Goal: Obtain resource: Obtain resource

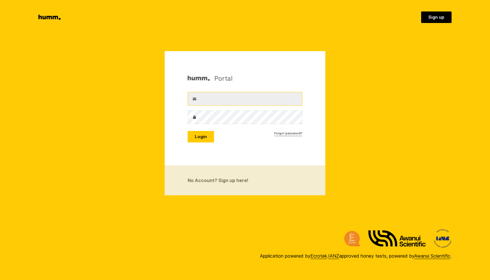
type input "tom@klockseth.com"
click at [205, 134] on button "Login" at bounding box center [200, 136] width 26 height 11
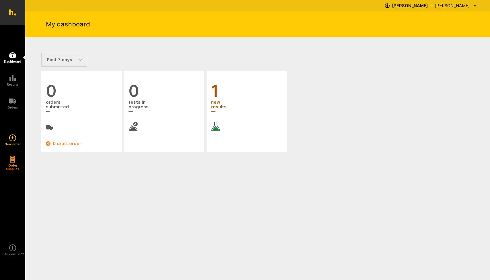
click at [235, 98] on span "1" at bounding box center [246, 91] width 71 height 17
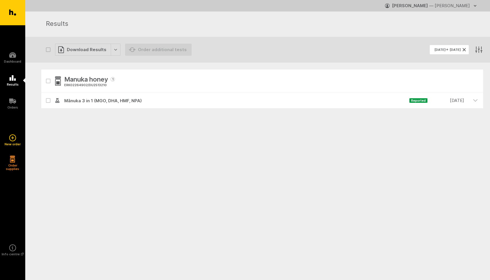
click at [231, 82] on div "Manuka honey 1 ERK02264902 / DU2513210" at bounding box center [261, 80] width 441 height 23
click at [207, 102] on span "Mānuka 3 in 1 (MGO, DHA, HMF, NPA)" at bounding box center [234, 100] width 349 height 7
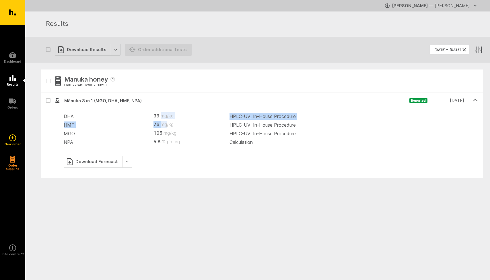
drag, startPoint x: 164, startPoint y: 118, endPoint x: 166, endPoint y: 124, distance: 6.5
click at [166, 124] on tbody "DHA 39 mg/kg HPLC-UV, In-House Procedure HMF 76 mg/kg HPLC-UV, In-House Procedu…" at bounding box center [271, 129] width 414 height 34
drag, startPoint x: 263, startPoint y: 122, endPoint x: 254, endPoint y: 117, distance: 10.1
click at [254, 117] on tbody "DHA 39 mg/kg HPLC-UV, In-House Procedure HMF 76 mg/kg HPLC-UV, In-House Procedu…" at bounding box center [271, 129] width 414 height 34
click at [254, 117] on td "HPLC-UV, In-House Procedure" at bounding box center [353, 116] width 248 height 9
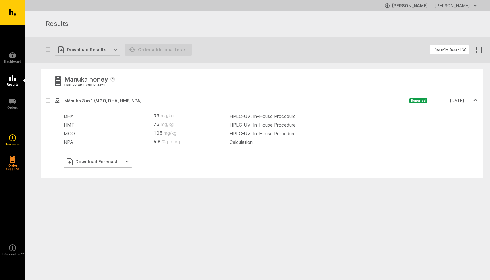
click at [125, 158] on div "Download Forecast" at bounding box center [98, 161] width 68 height 12
click at [108, 161] on div "Download Forecast" at bounding box center [98, 161] width 68 height 12
click at [99, 161] on div "Download Forecast" at bounding box center [98, 161] width 68 height 12
click at [98, 182] on link "Save as Excel" at bounding box center [100, 185] width 73 height 12
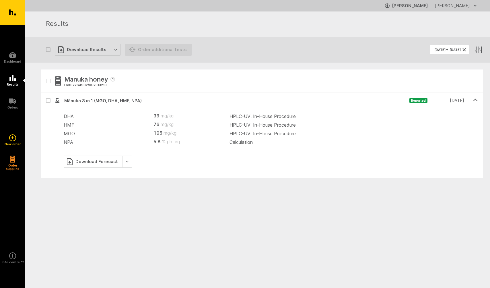
click at [231, 157] on div "Download Forecast" at bounding box center [271, 161] width 414 height 12
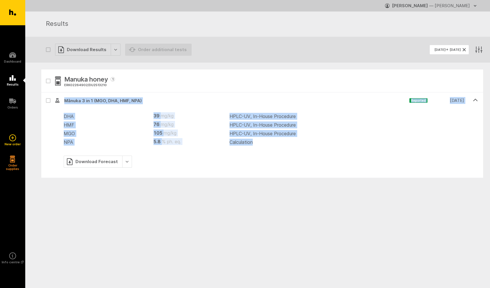
drag, startPoint x: 261, startPoint y: 140, endPoint x: 62, endPoint y: 98, distance: 203.3
click at [62, 98] on li "Mānuka 3 in 1 (MGO, DHA, HMF, NPA) Reported 4 Sep. 2025 DHA 39 mg/kg HPLC-UV, I…" at bounding box center [261, 134] width 441 height 85
copy li "Mānuka 3 in 1 (MGO, DHA, HMF, NPA) Reported 4 Sep. 2025 DHA 39 mg/kg HPLC-UV, I…"
